Goal: Find specific page/section: Find specific page/section

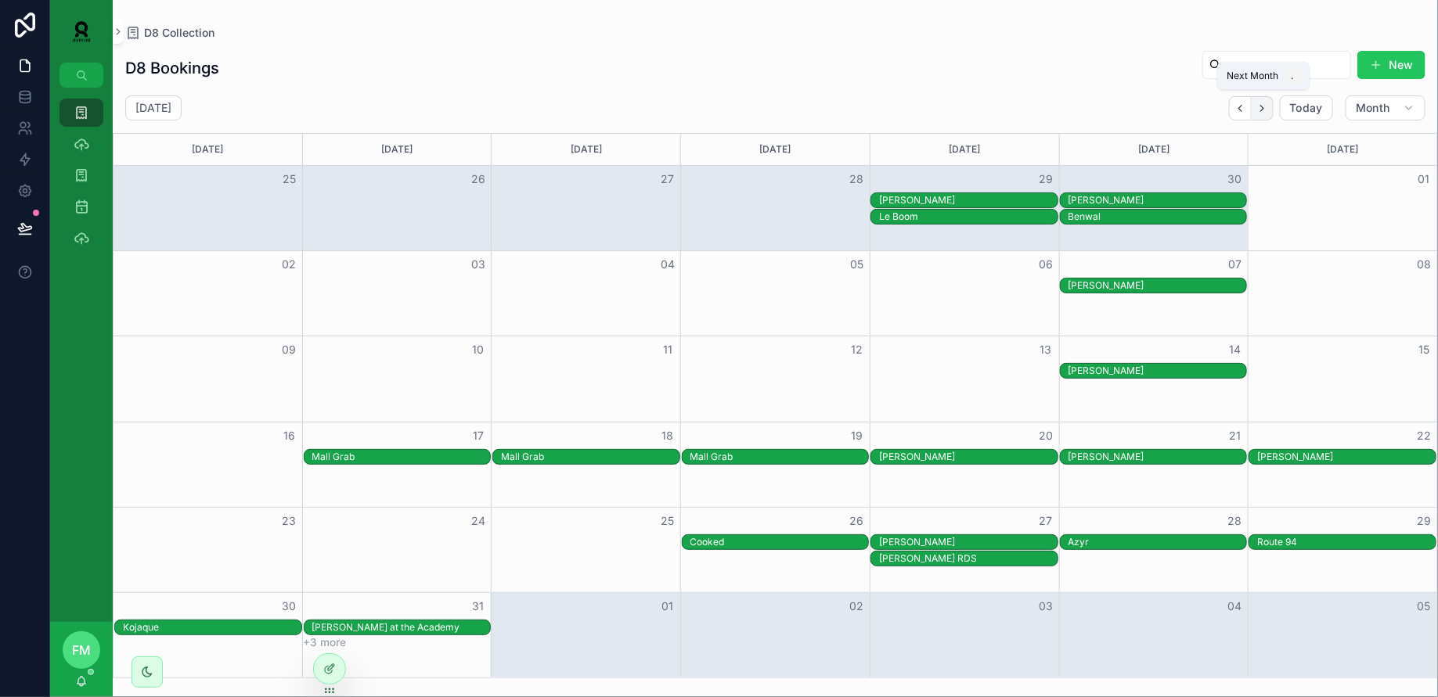
click at [1263, 106] on icon "Next" at bounding box center [1261, 108] width 3 height 6
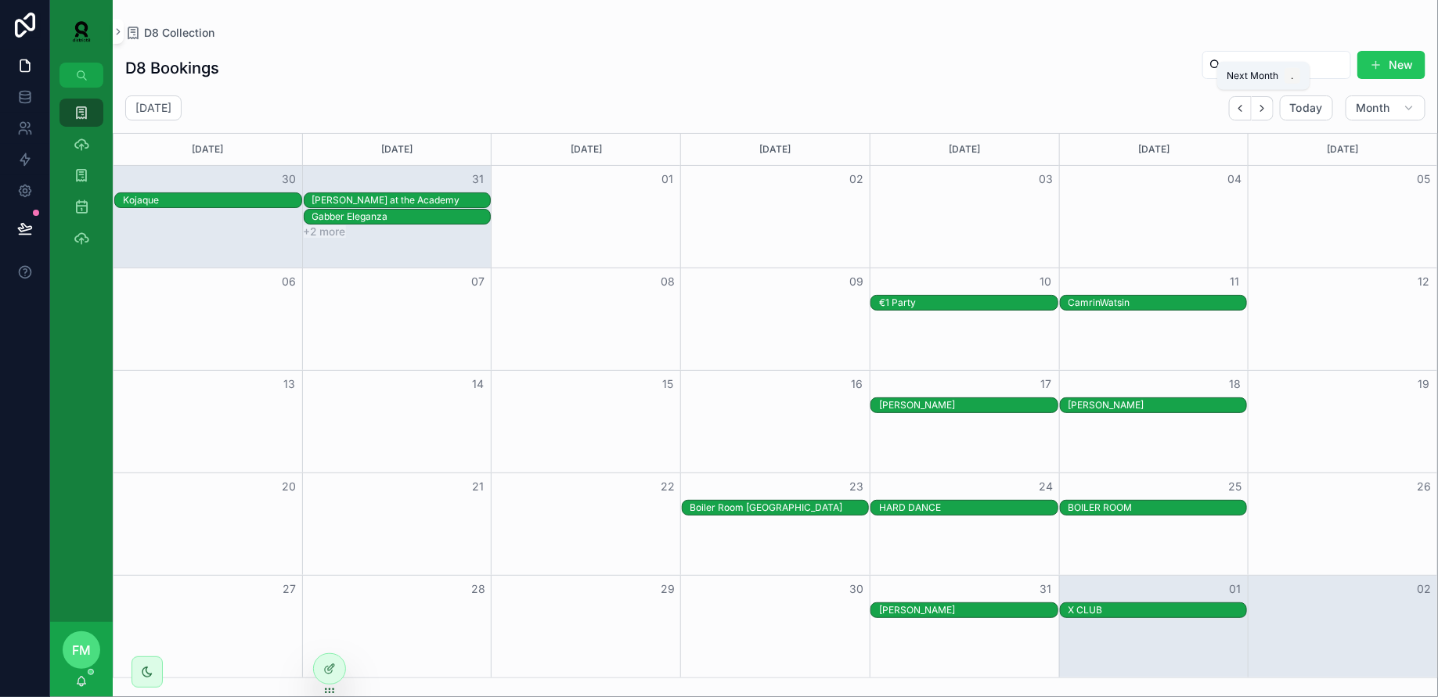
click at [1263, 106] on icon "Next" at bounding box center [1261, 108] width 3 height 6
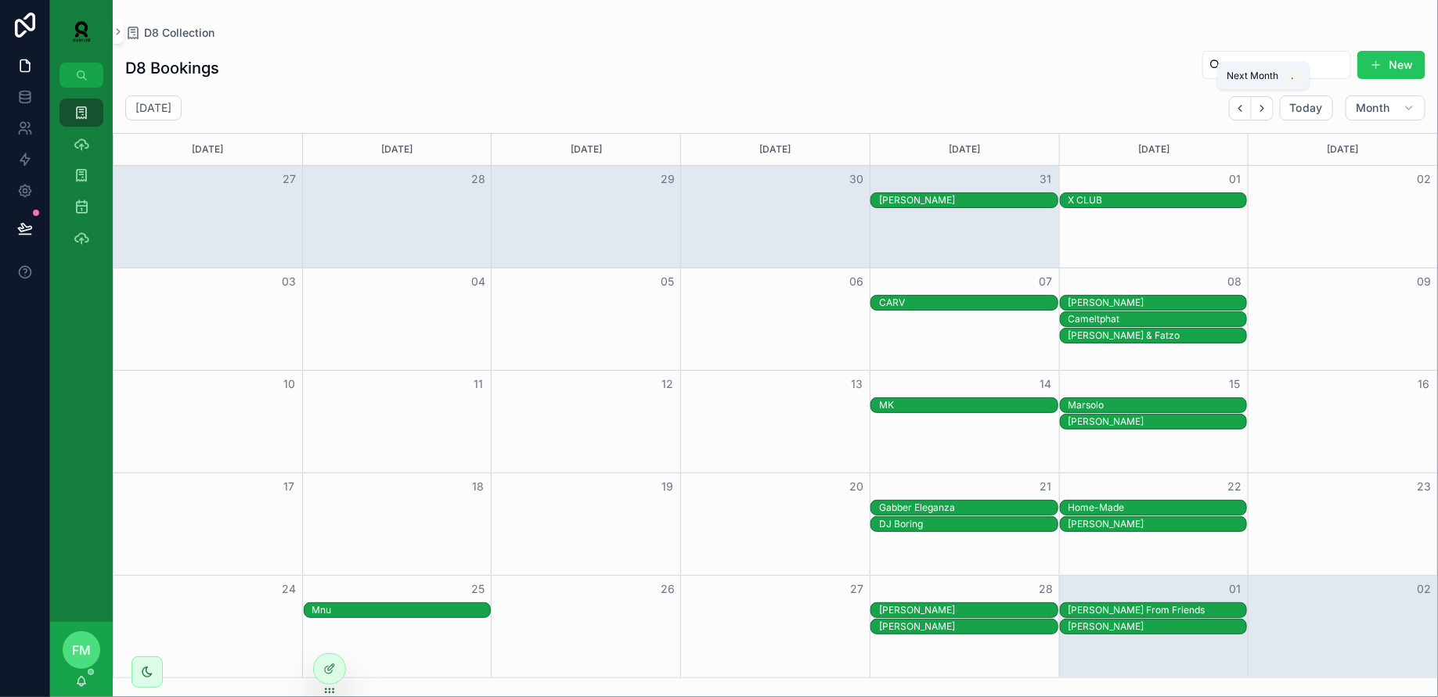
click at [1263, 106] on icon "Next" at bounding box center [1261, 108] width 3 height 6
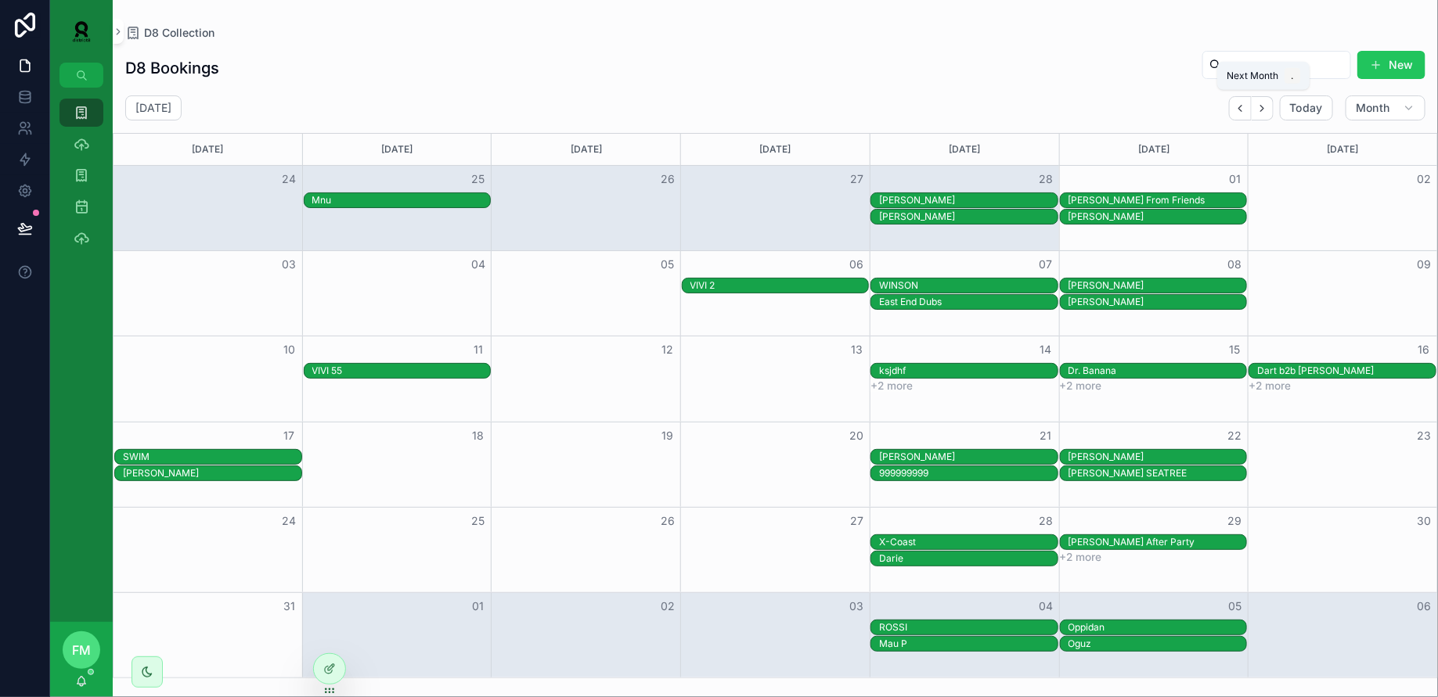
click at [1263, 106] on icon "Next" at bounding box center [1261, 108] width 3 height 6
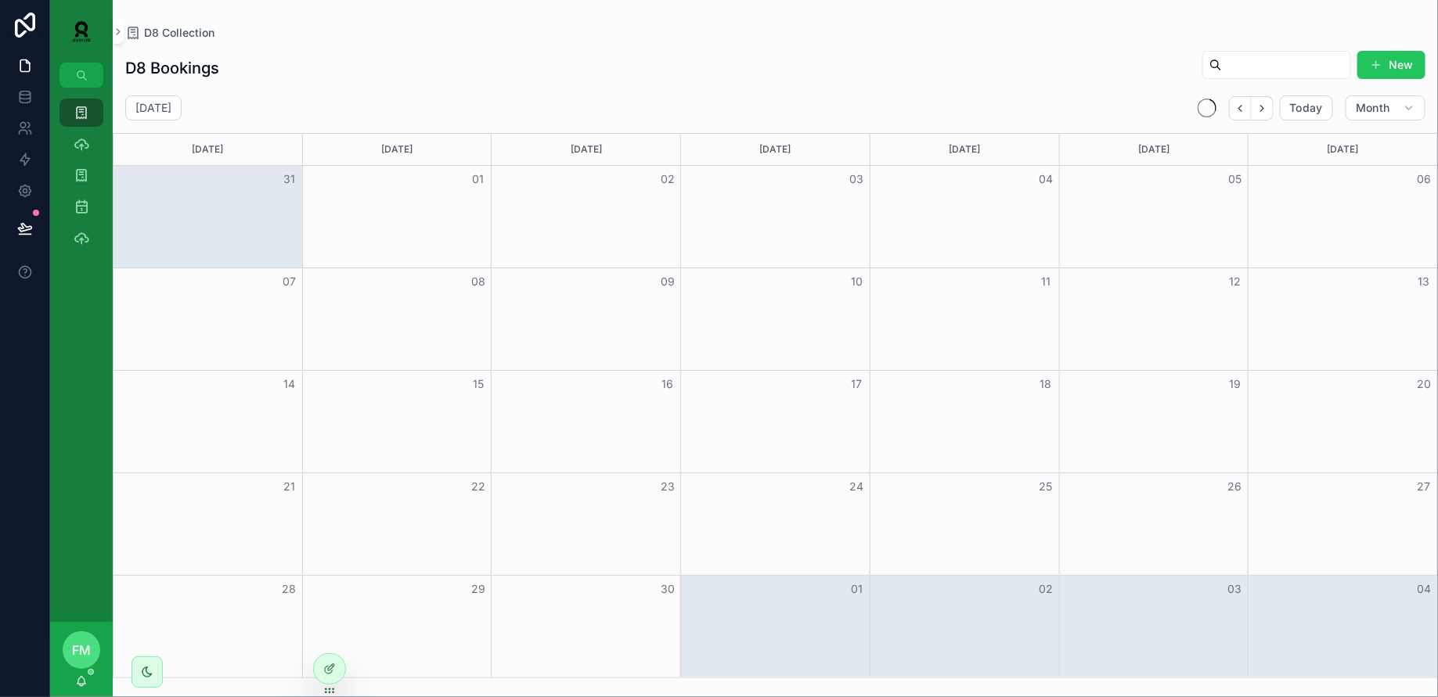
click at [1263, 106] on icon "Next" at bounding box center [1261, 108] width 3 height 6
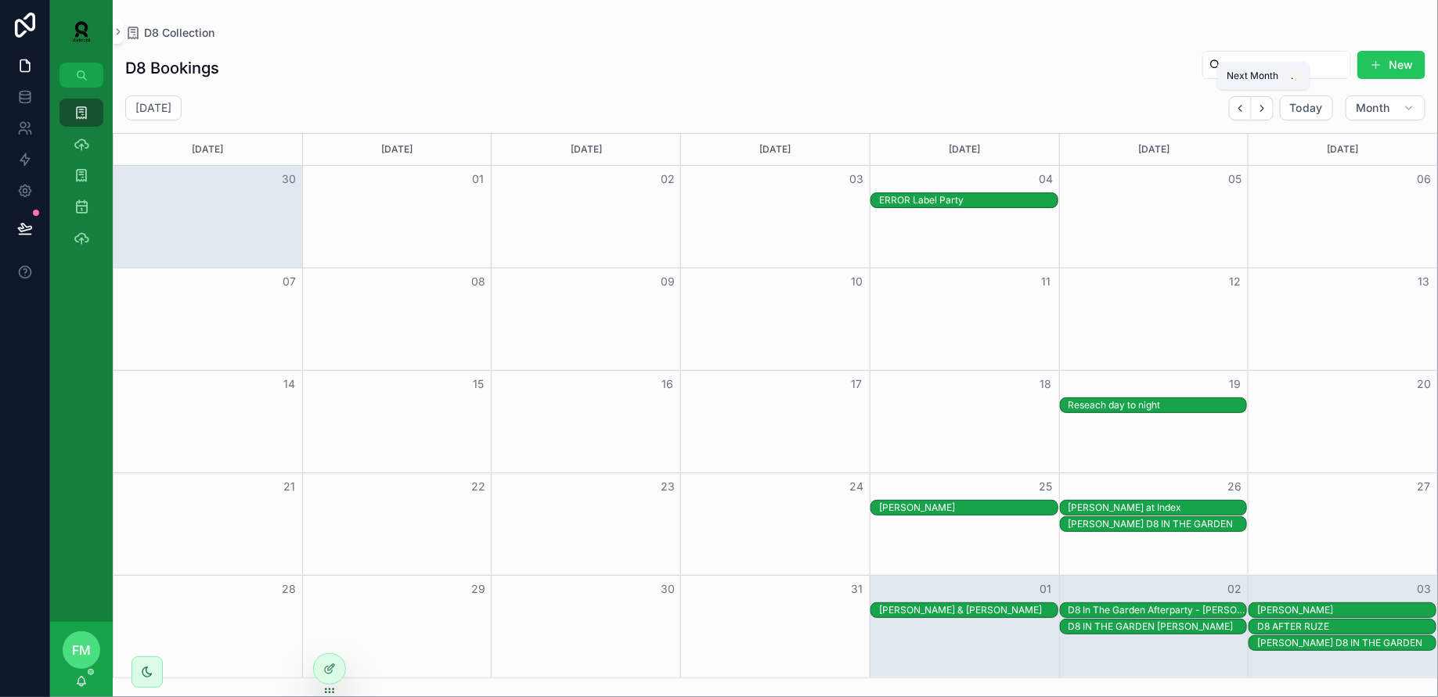
click at [1263, 106] on icon "Next" at bounding box center [1261, 108] width 3 height 6
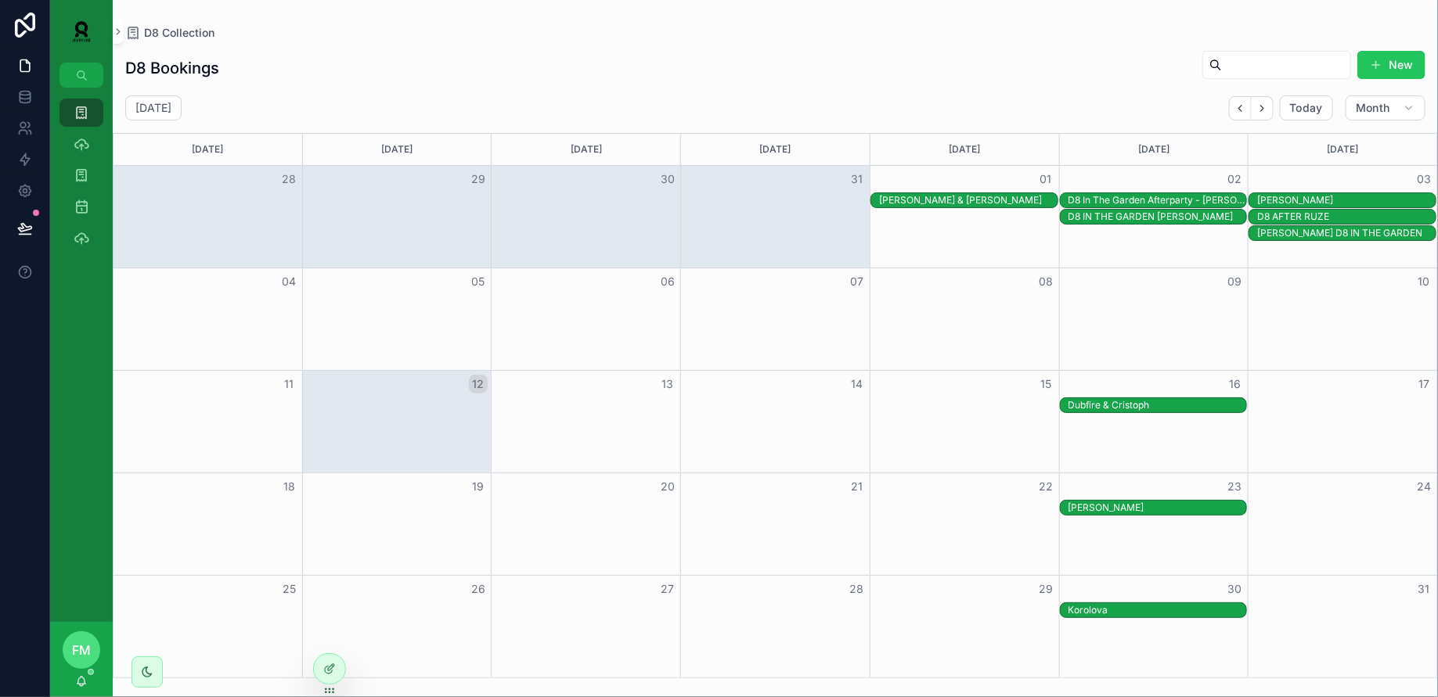
click at [1263, 106] on icon "Next" at bounding box center [1261, 108] width 3 height 6
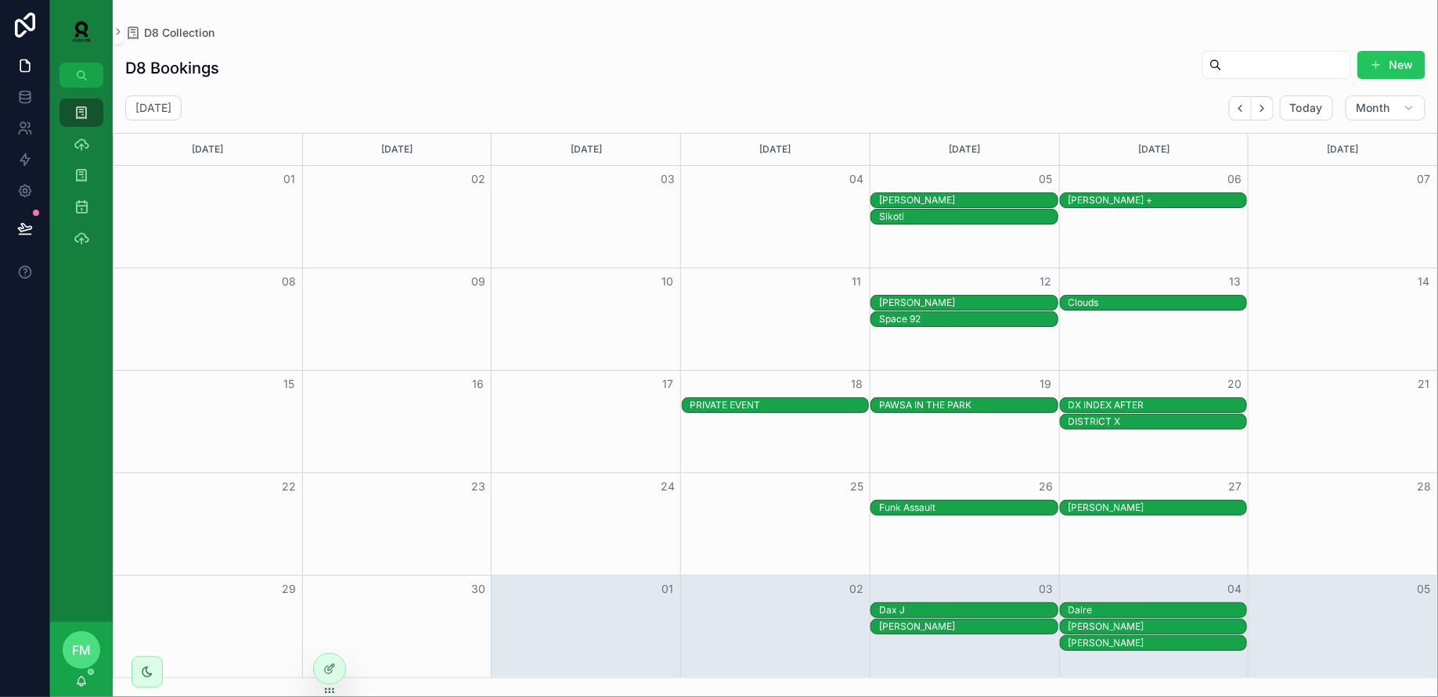
click at [945, 408] on div "PAWSA IN THE PARK" at bounding box center [968, 405] width 178 height 13
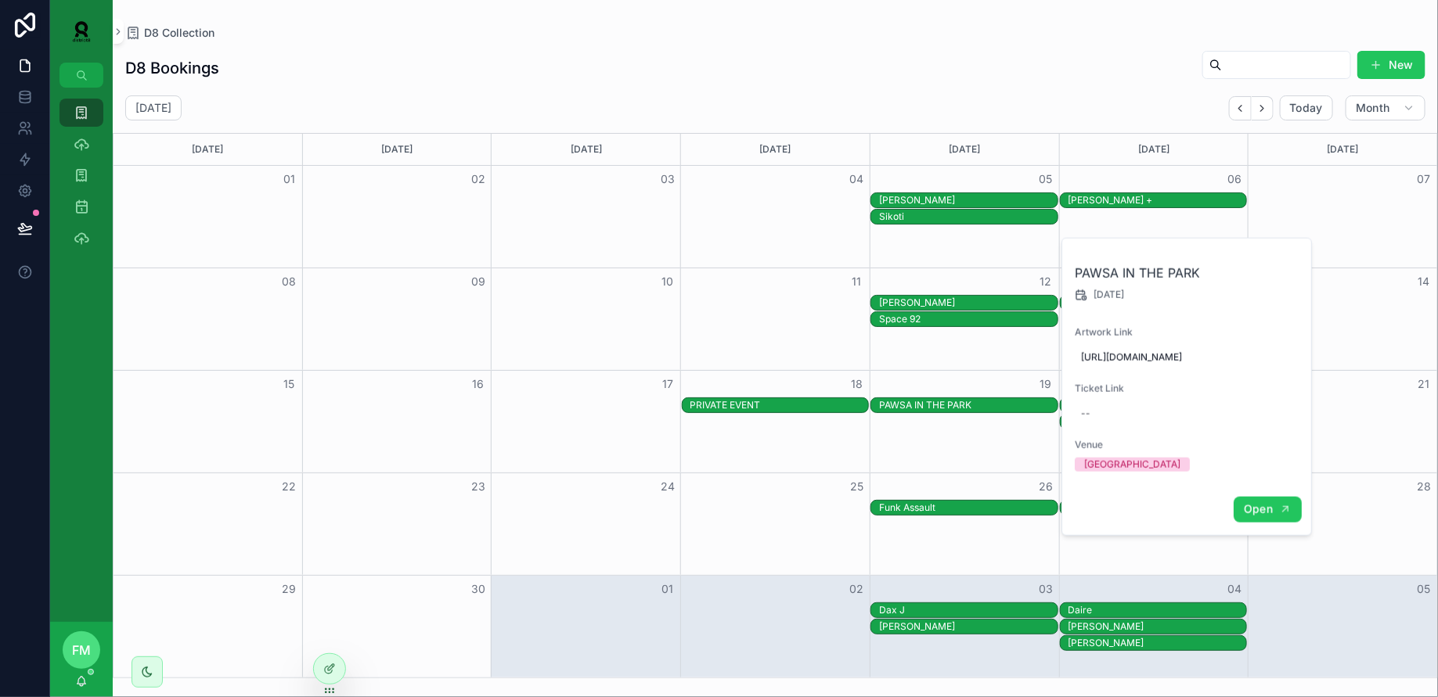
click at [1272, 523] on button "Open" at bounding box center [1268, 510] width 68 height 26
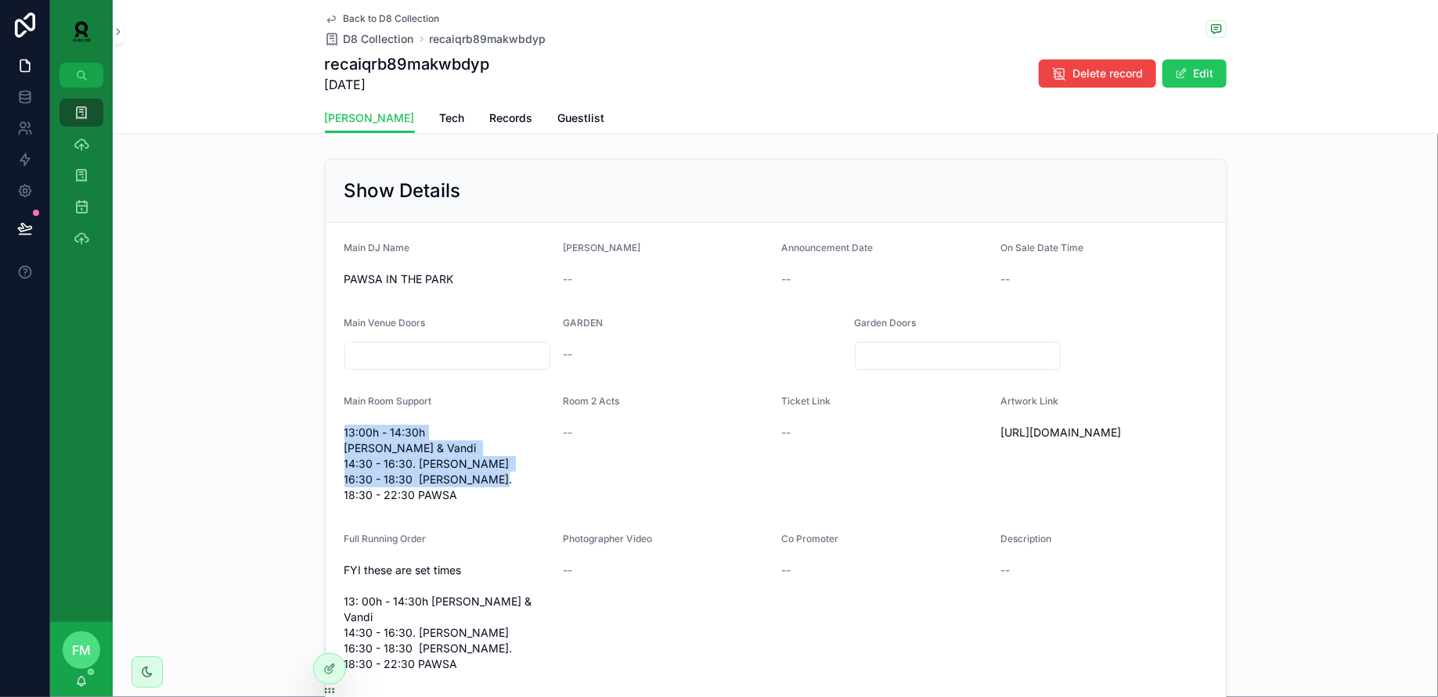
drag, startPoint x: 472, startPoint y: 482, endPoint x: 326, endPoint y: 414, distance: 161.5
click at [326, 414] on form "Main DJ Name [PERSON_NAME] IN THE PARK Booker -- Announcement Date -- On Sale D…" at bounding box center [776, 497] width 900 height 548
click at [451, 477] on span "13:00h - 14:30h [PERSON_NAME] & Vandi 14:30 - 16:30. [PERSON_NAME] 16:30 - 18:3…" at bounding box center [447, 464] width 207 height 78
click at [1213, 71] on button "Edit" at bounding box center [1194, 73] width 64 height 28
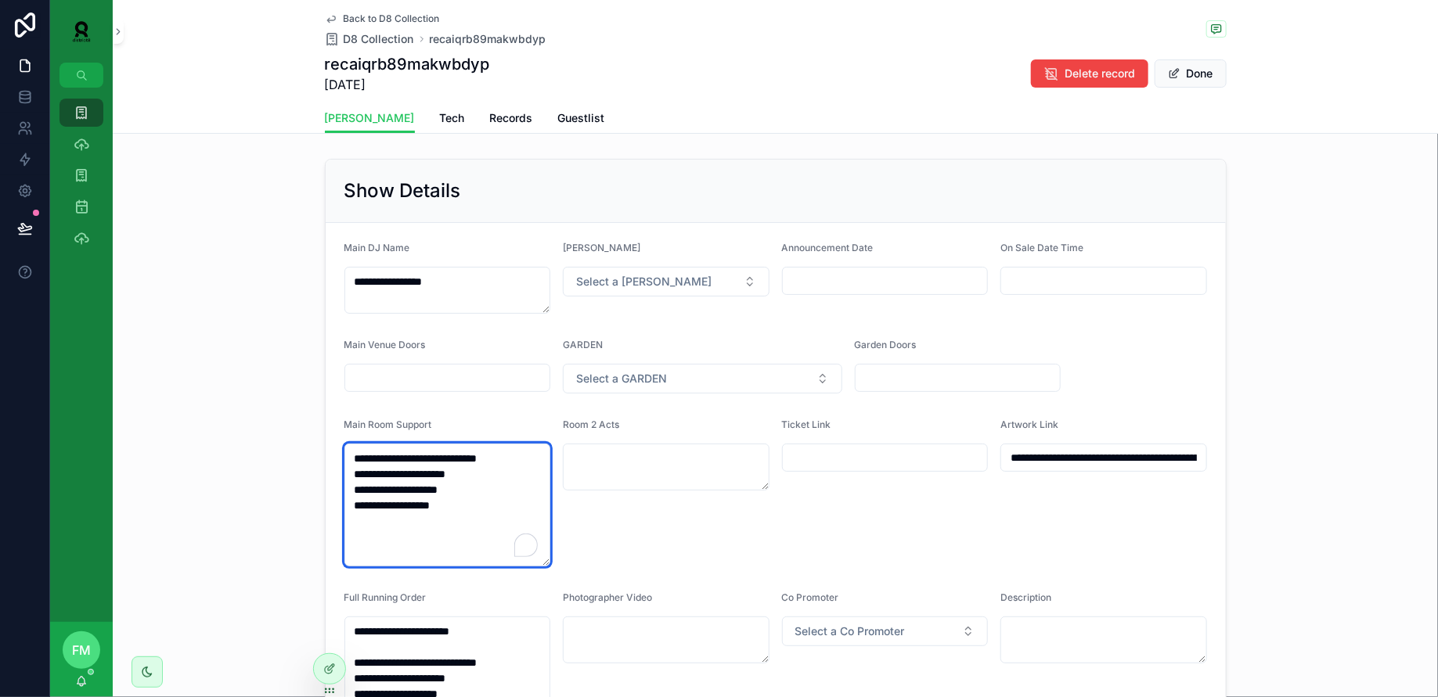
drag, startPoint x: 471, startPoint y: 509, endPoint x: 308, endPoint y: 434, distance: 179.0
click at [308, 434] on div "**********" at bounding box center [775, 530] width 1325 height 754
